Goal: Task Accomplishment & Management: Complete application form

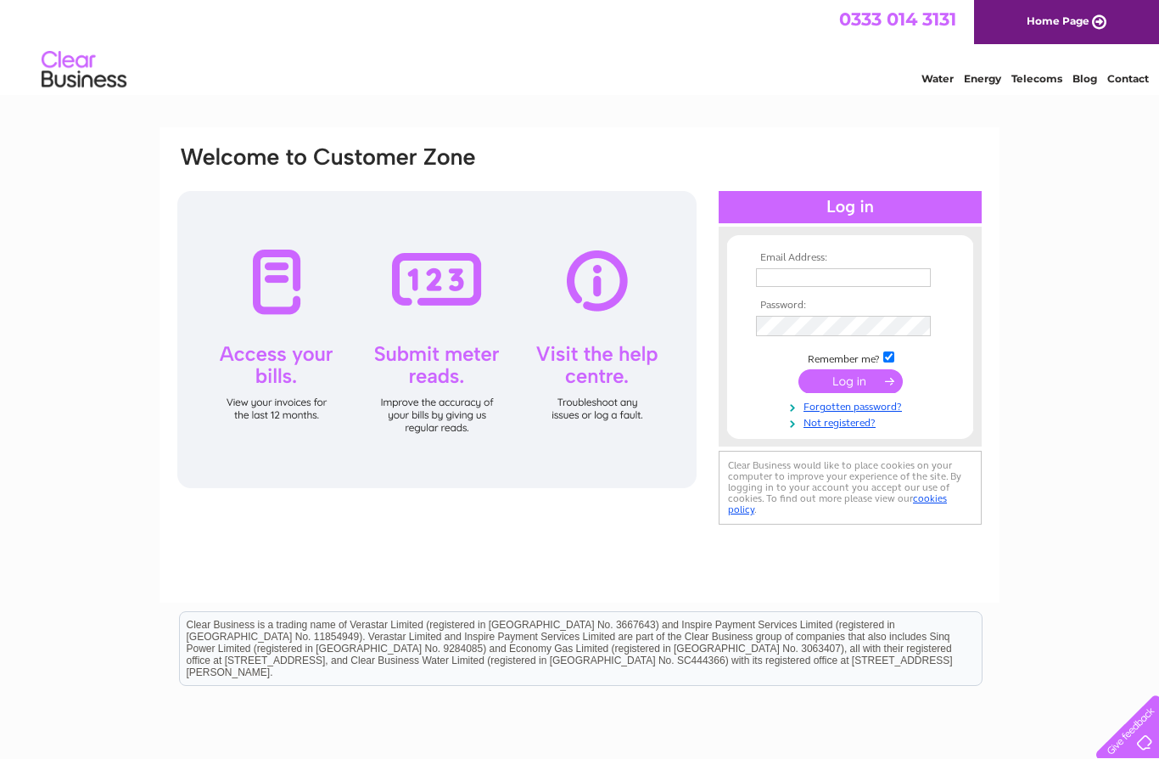
click at [830, 269] on input "text" at bounding box center [843, 277] width 175 height 19
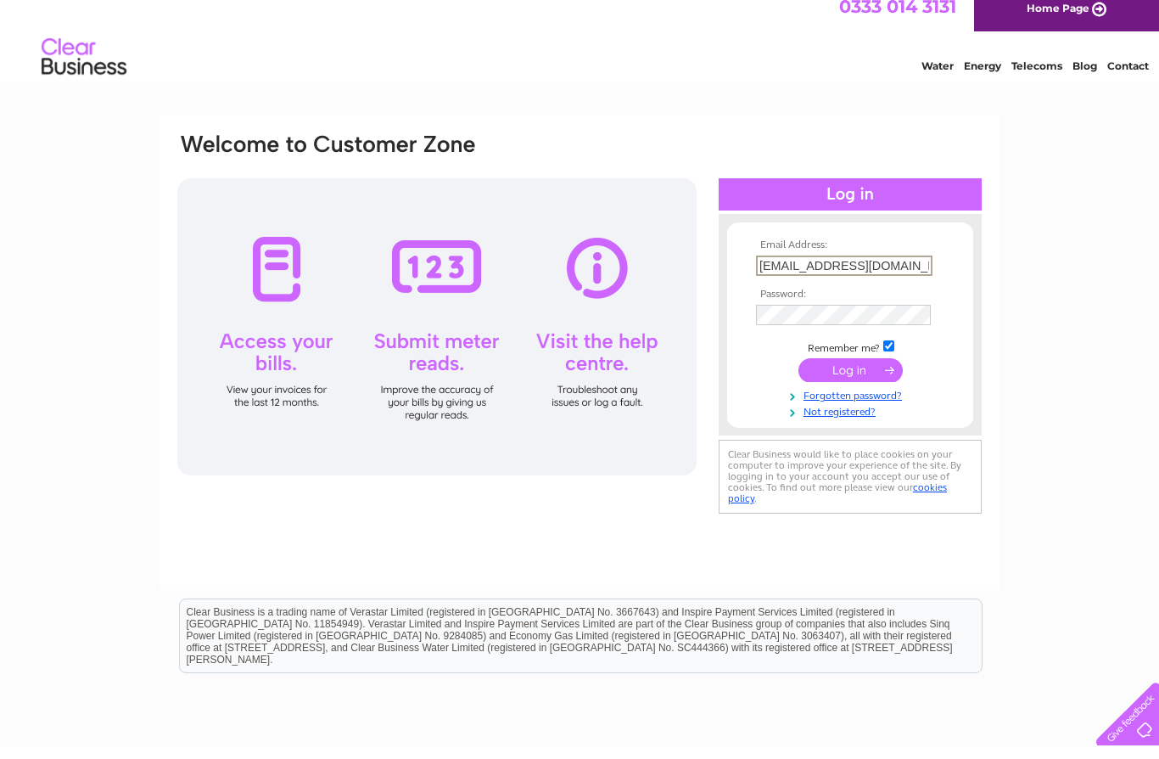
type input "petandgardensupplies1@btconnect.com"
click at [867, 375] on input "submit" at bounding box center [851, 383] width 104 height 24
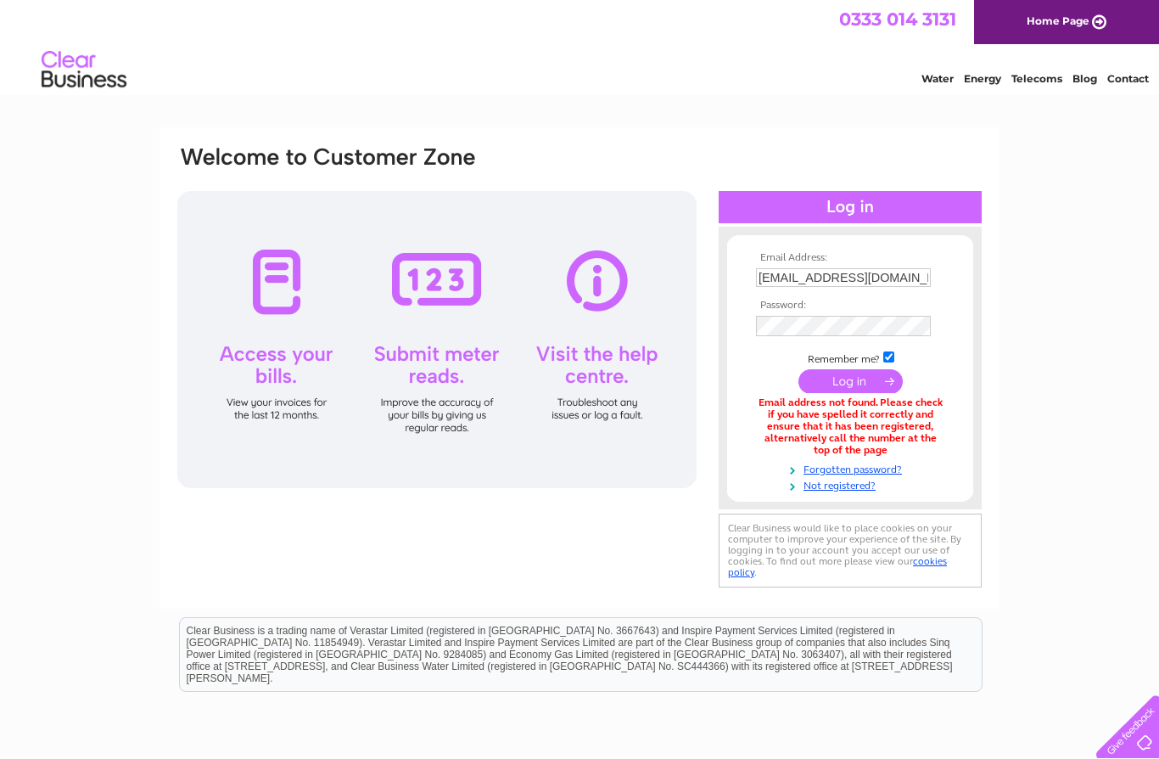
click at [862, 487] on link "Not registered?" at bounding box center [852, 484] width 193 height 16
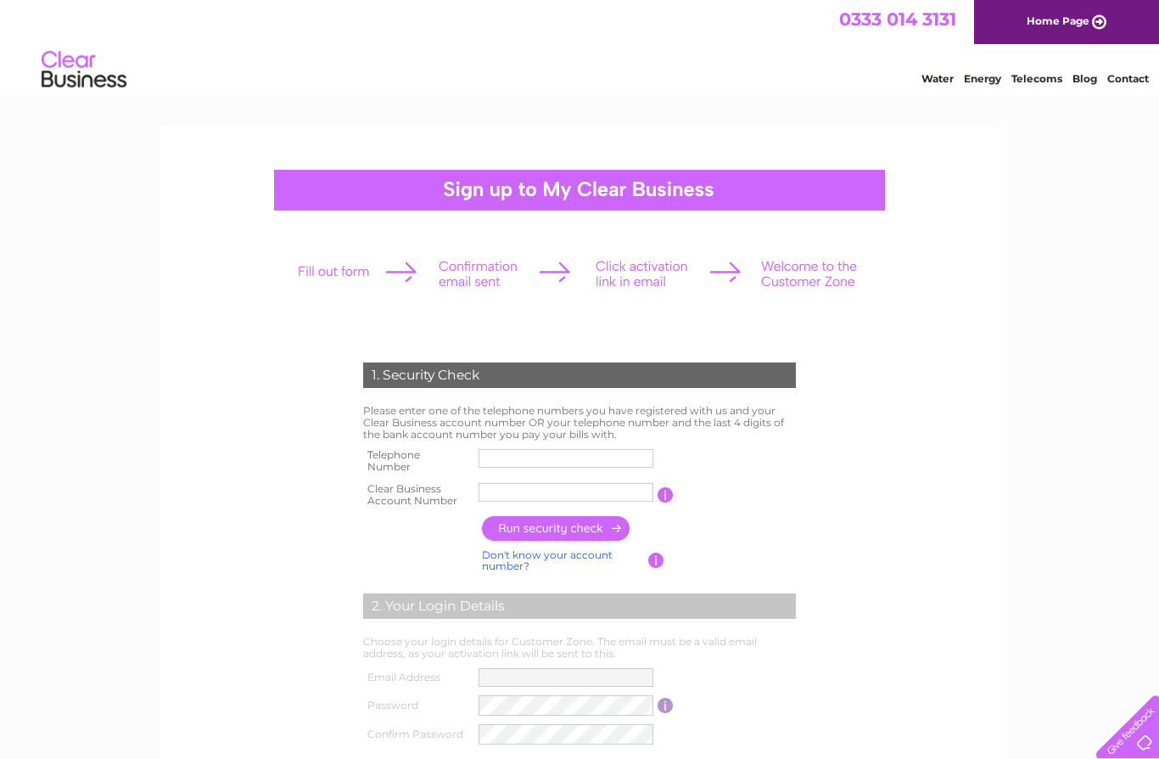
click at [514, 457] on input "text" at bounding box center [566, 458] width 175 height 19
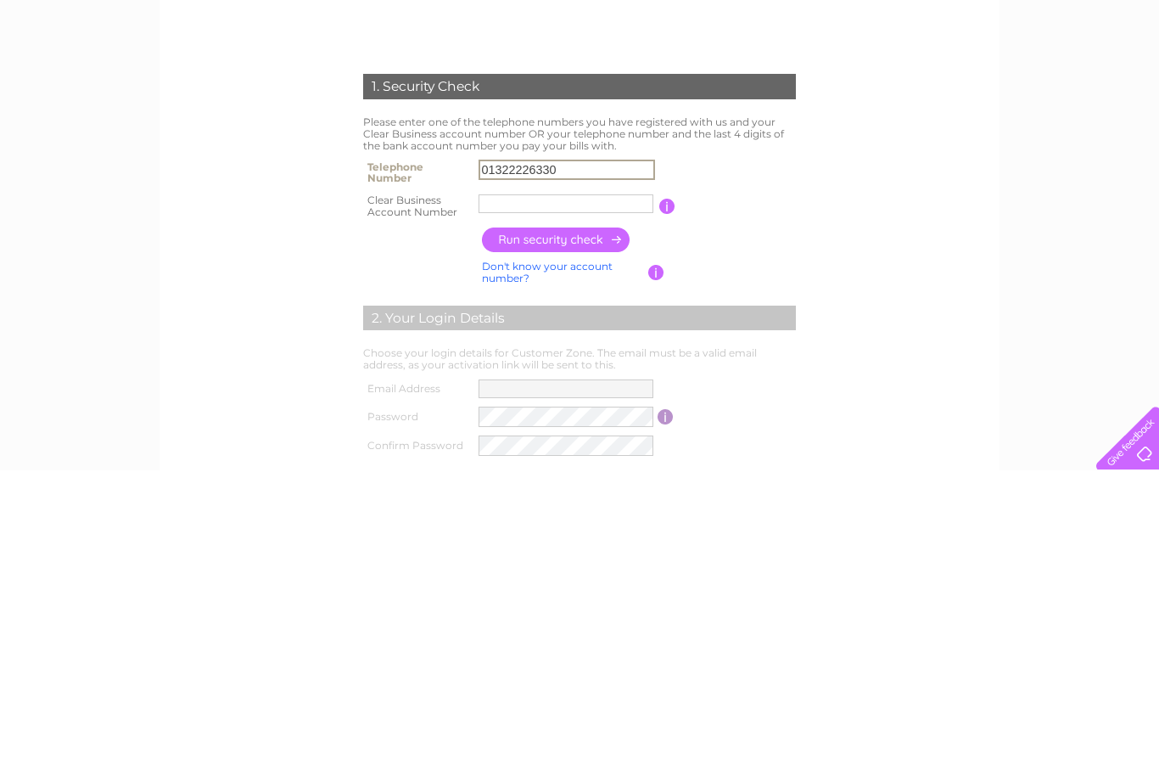
type input "01322226330"
click at [518, 483] on input "text" at bounding box center [566, 492] width 175 height 19
type input "147228"
click at [589, 516] on input "button" at bounding box center [556, 528] width 149 height 25
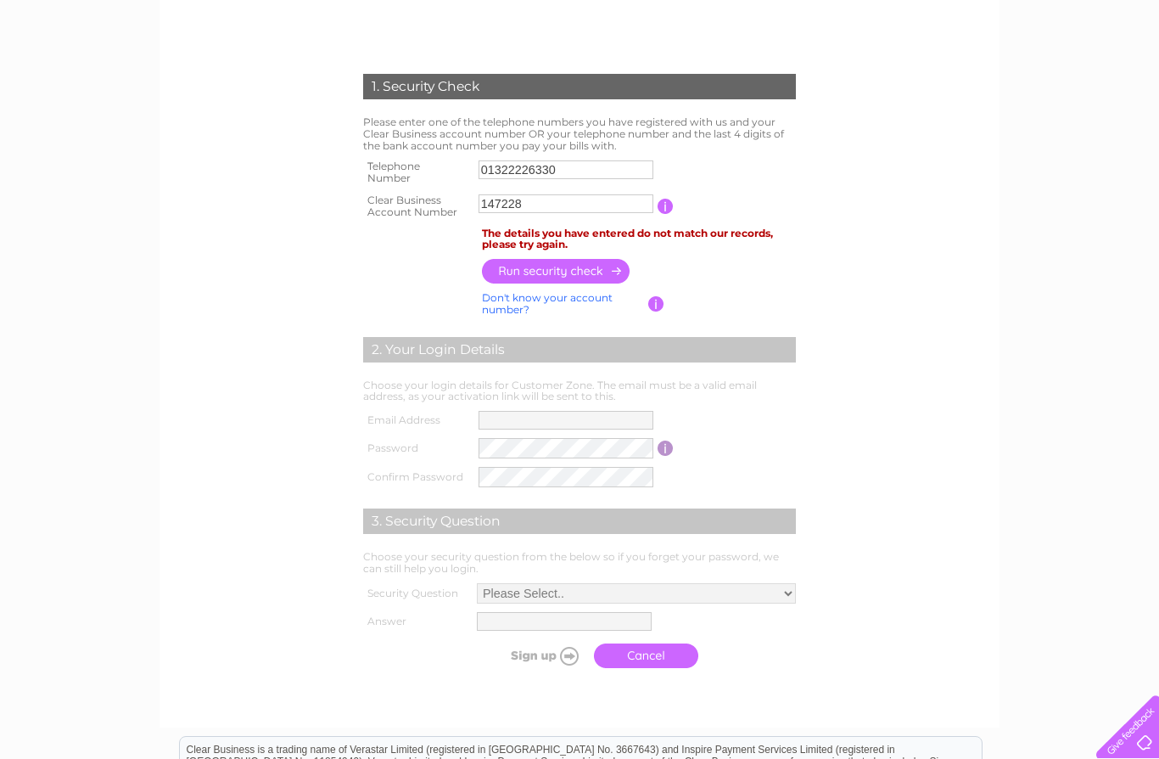
click at [606, 165] on input "01322226330" at bounding box center [566, 169] width 175 height 19
type input "0"
click at [552, 210] on input "147228" at bounding box center [566, 203] width 175 height 19
click at [673, 205] on input "button" at bounding box center [667, 206] width 16 height 15
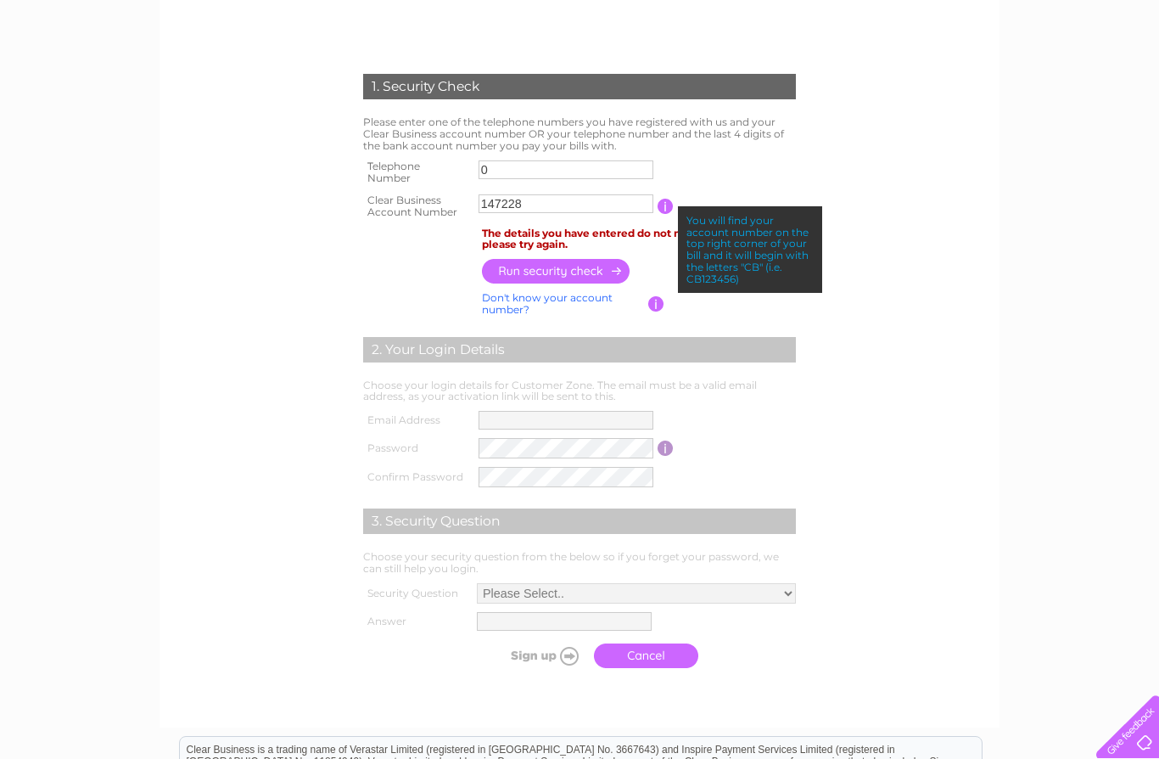
click at [482, 202] on input "147228" at bounding box center [566, 203] width 175 height 19
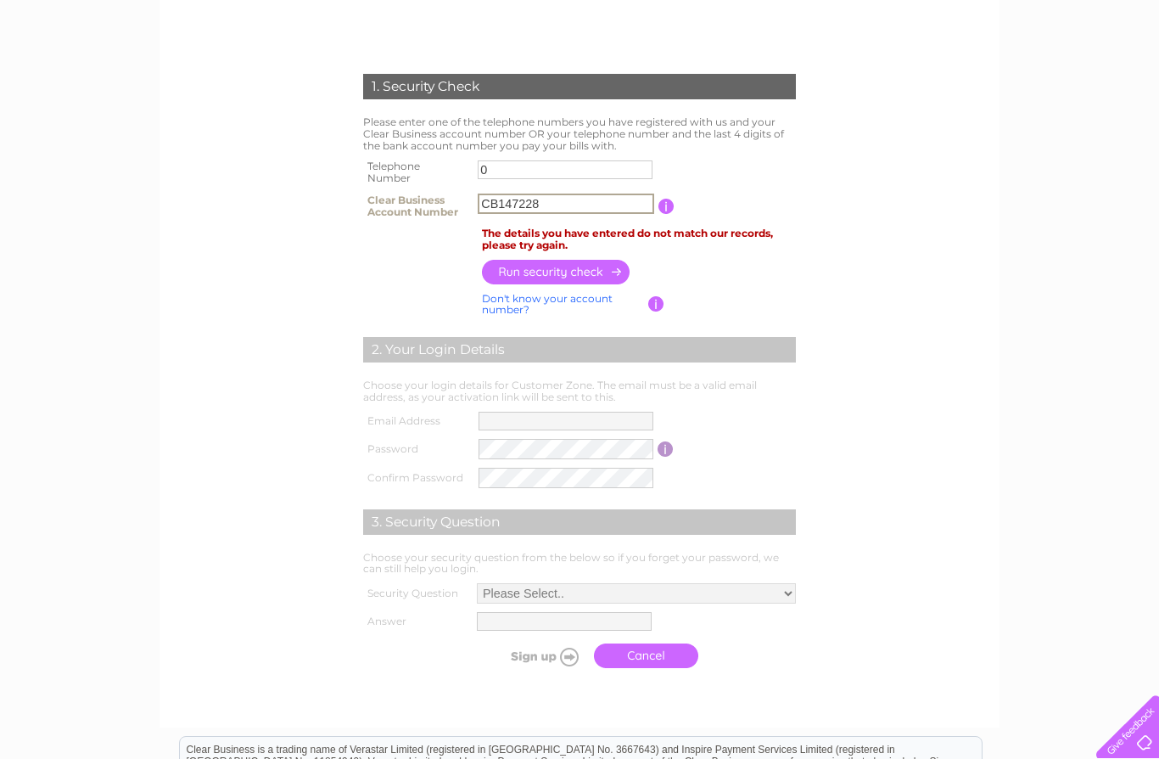
type input "CB147228"
click at [521, 169] on input "0" at bounding box center [565, 169] width 175 height 19
type input "01322226330"
click at [575, 267] on input "button" at bounding box center [556, 272] width 149 height 25
